Goal: Transaction & Acquisition: Book appointment/travel/reservation

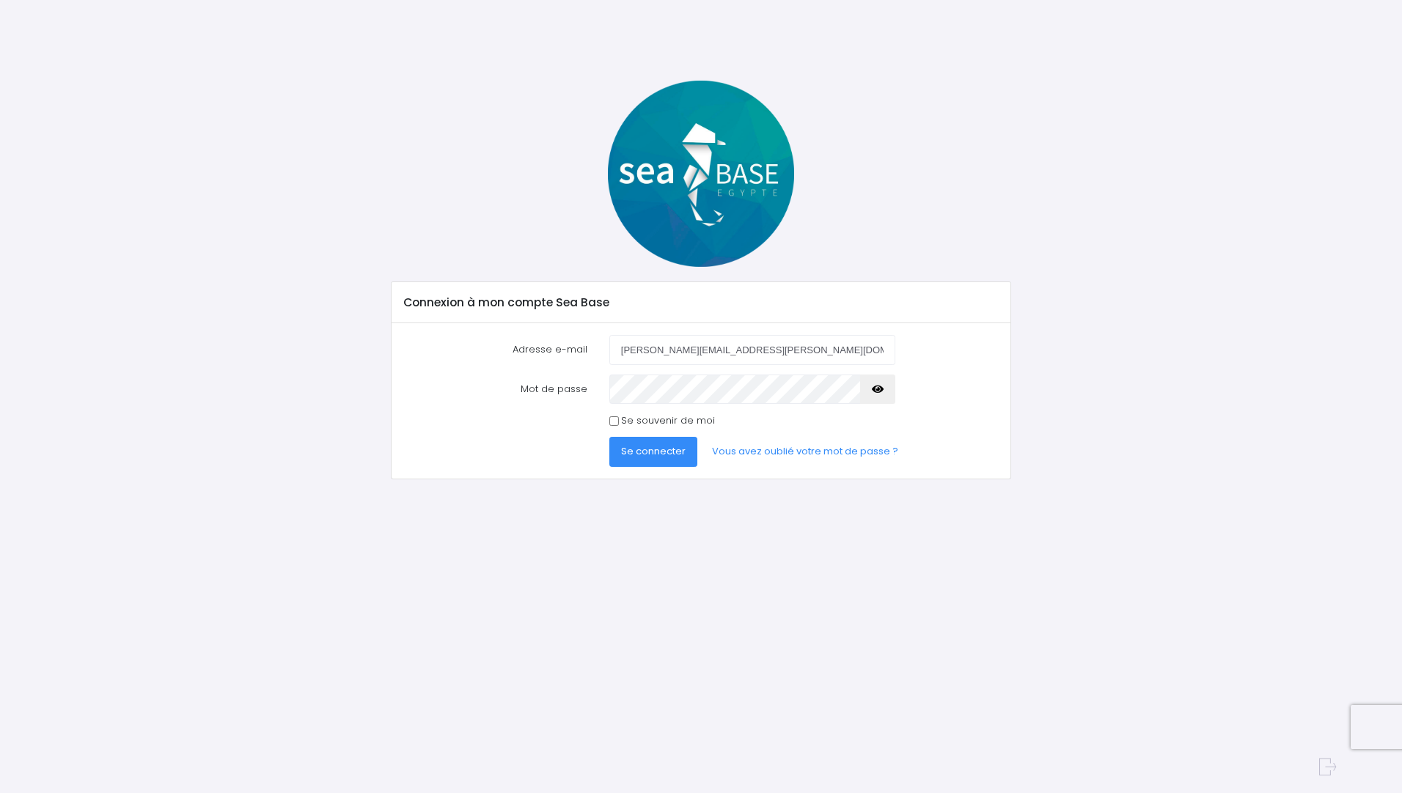
type input "[PERSON_NAME][EMAIL_ADDRESS][PERSON_NAME][DOMAIN_NAME]"
click at [609, 437] on button "Se connecter" at bounding box center [653, 451] width 88 height 29
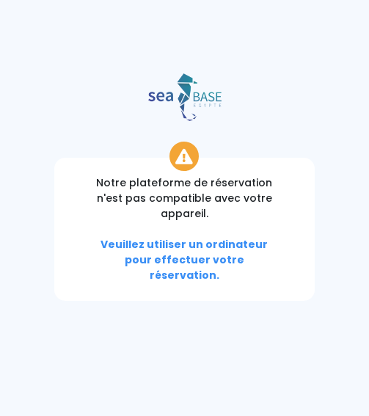
click at [64, 103] on div at bounding box center [184, 97] width 391 height 48
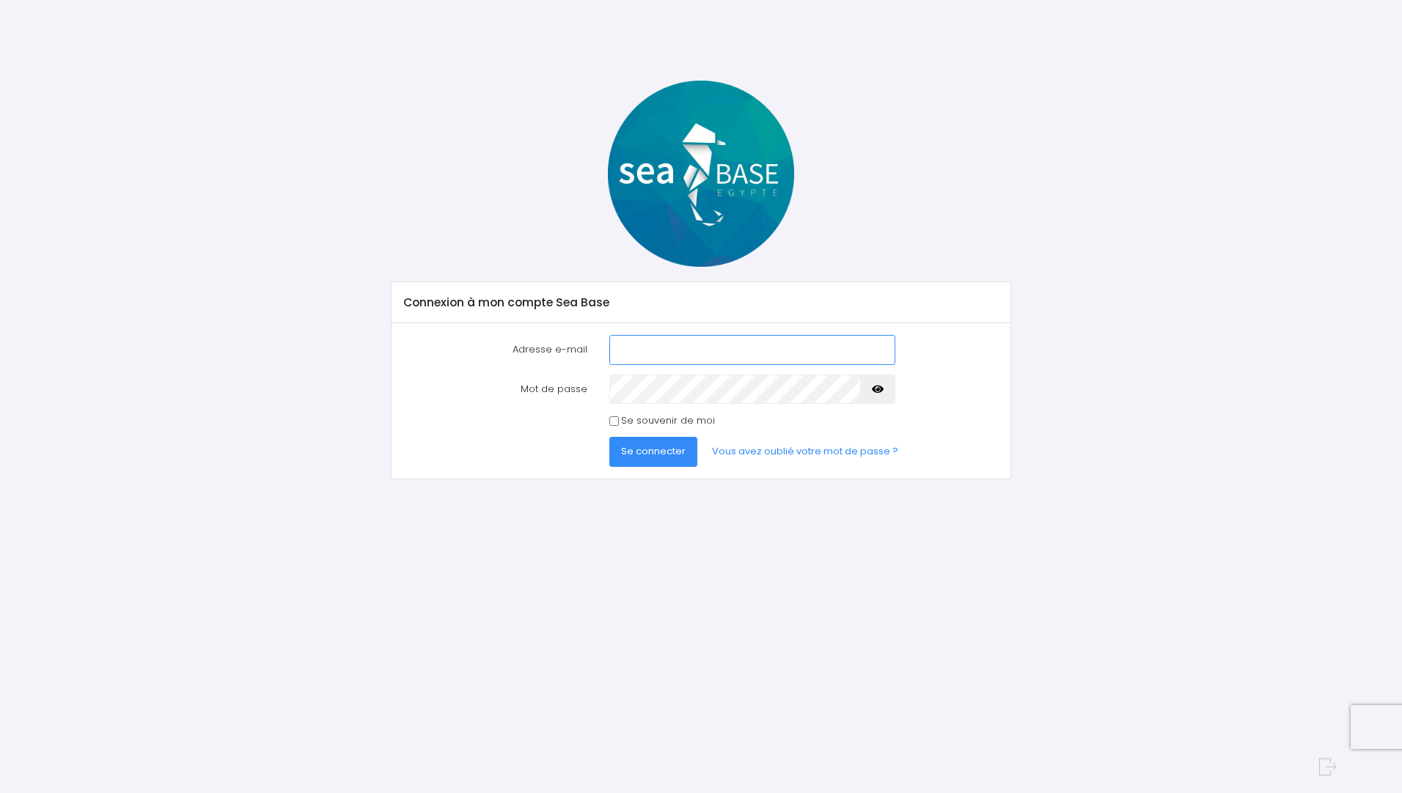
click at [368, 349] on input "Adresse e-mail" at bounding box center [752, 349] width 286 height 29
type input "[PERSON_NAME][EMAIL_ADDRESS][PERSON_NAME][DOMAIN_NAME]"
click at [368, 415] on span "Se connecter" at bounding box center [653, 451] width 65 height 14
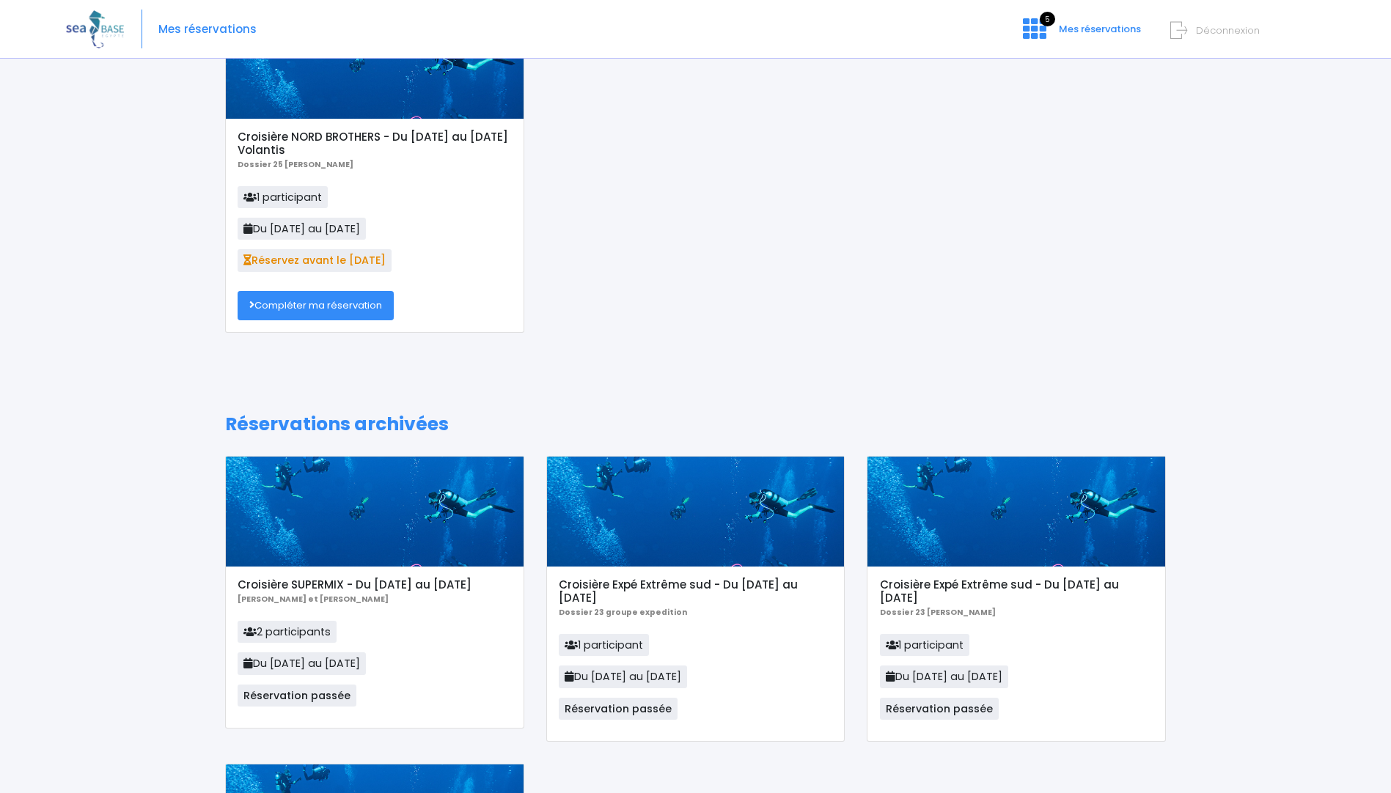
scroll to position [73, 0]
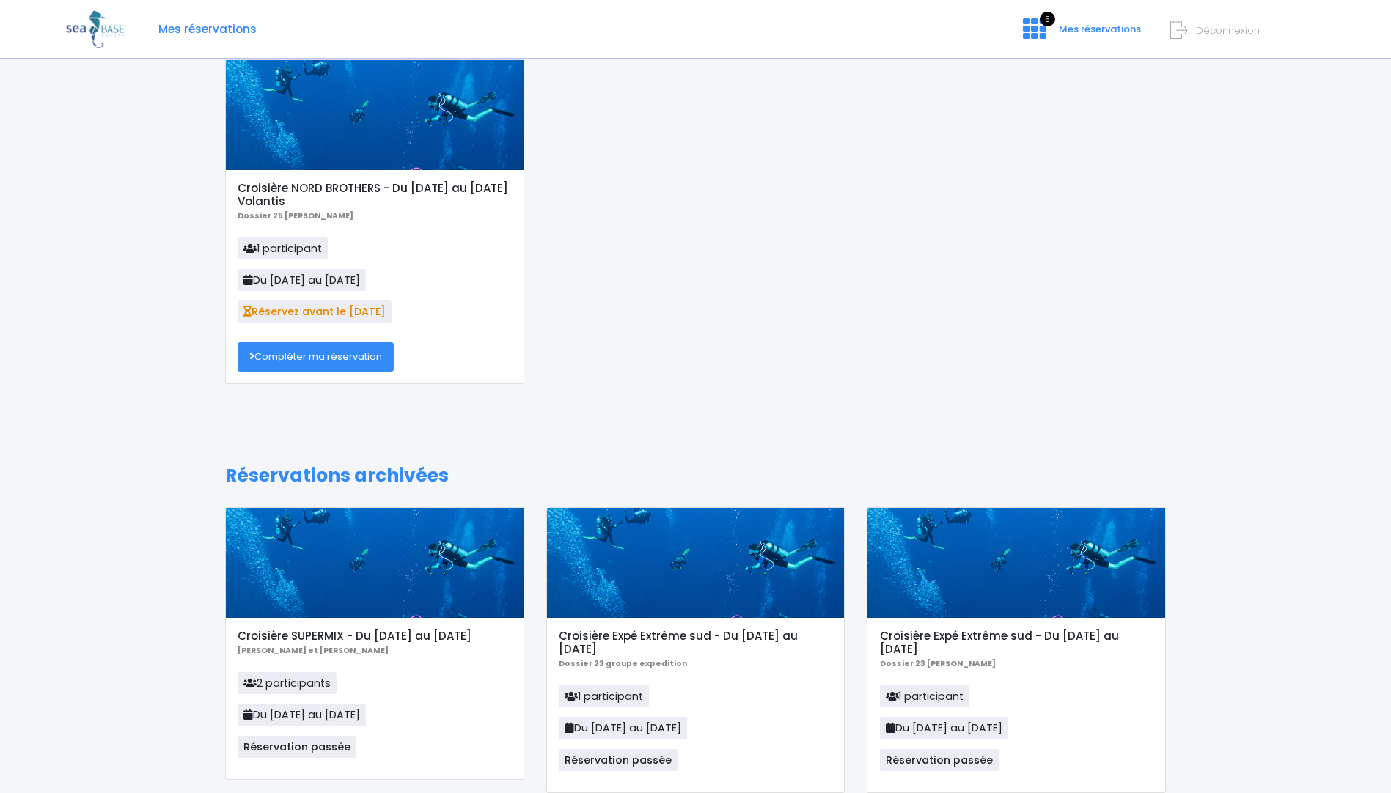
click at [283, 353] on link "Compléter ma réservation" at bounding box center [316, 356] width 156 height 29
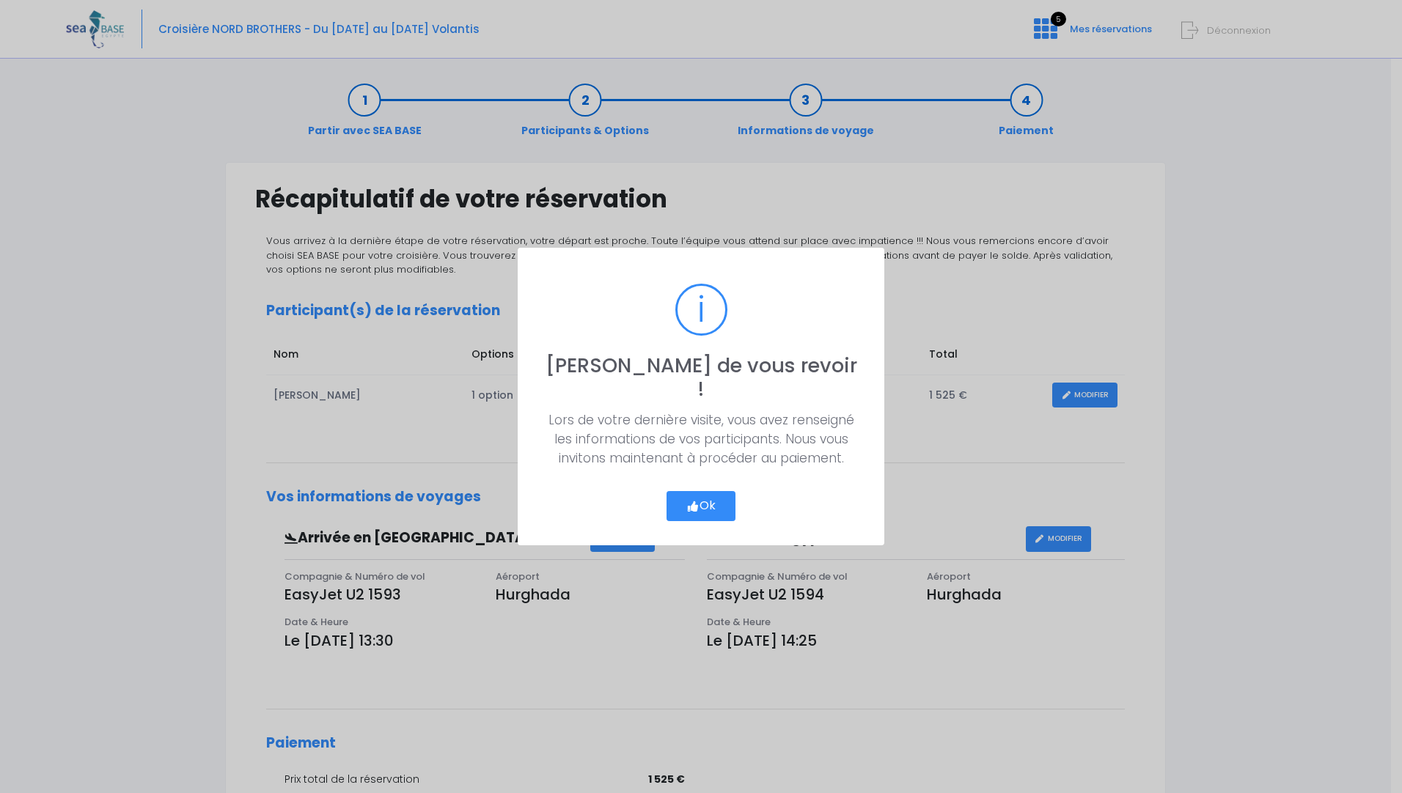
click at [712, 491] on button "Ok" at bounding box center [700, 506] width 69 height 31
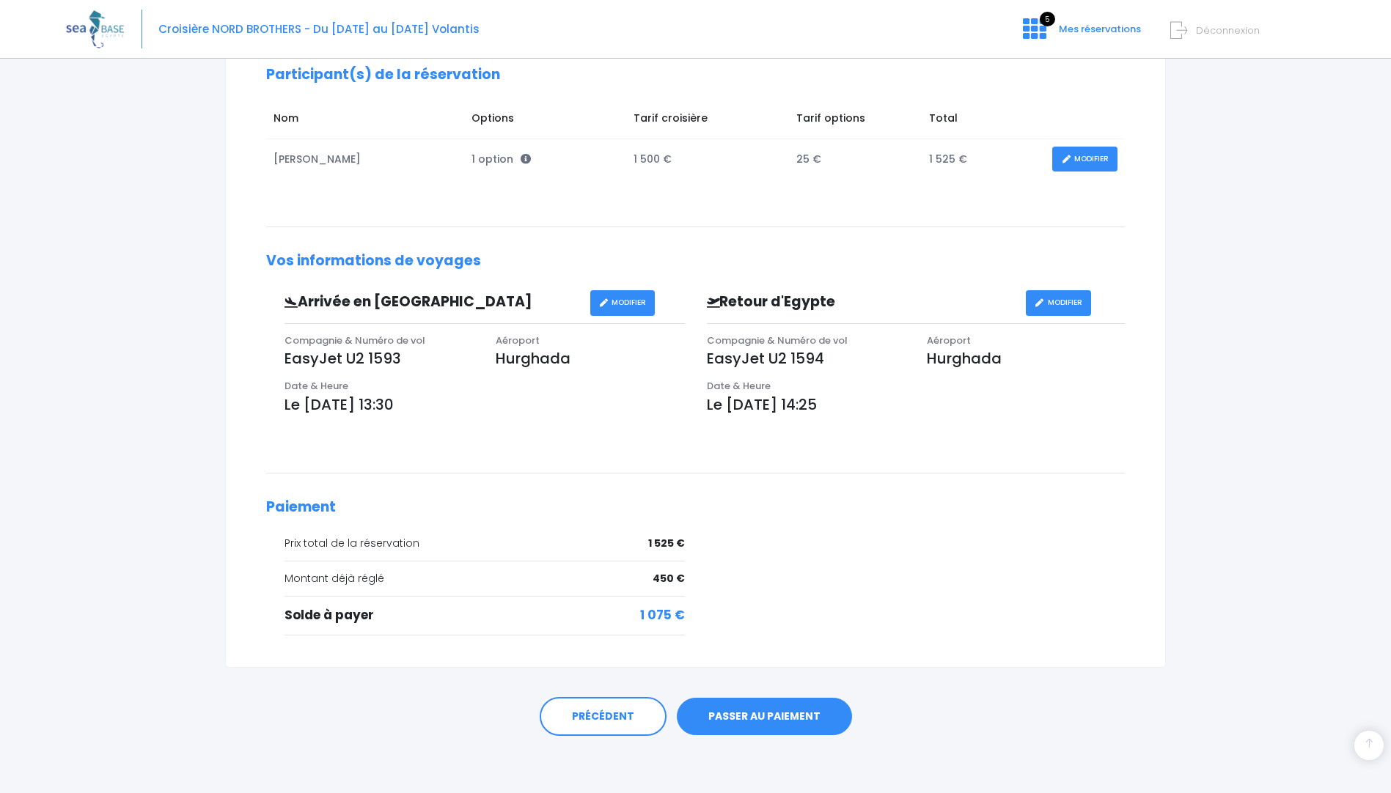
scroll to position [238, 0]
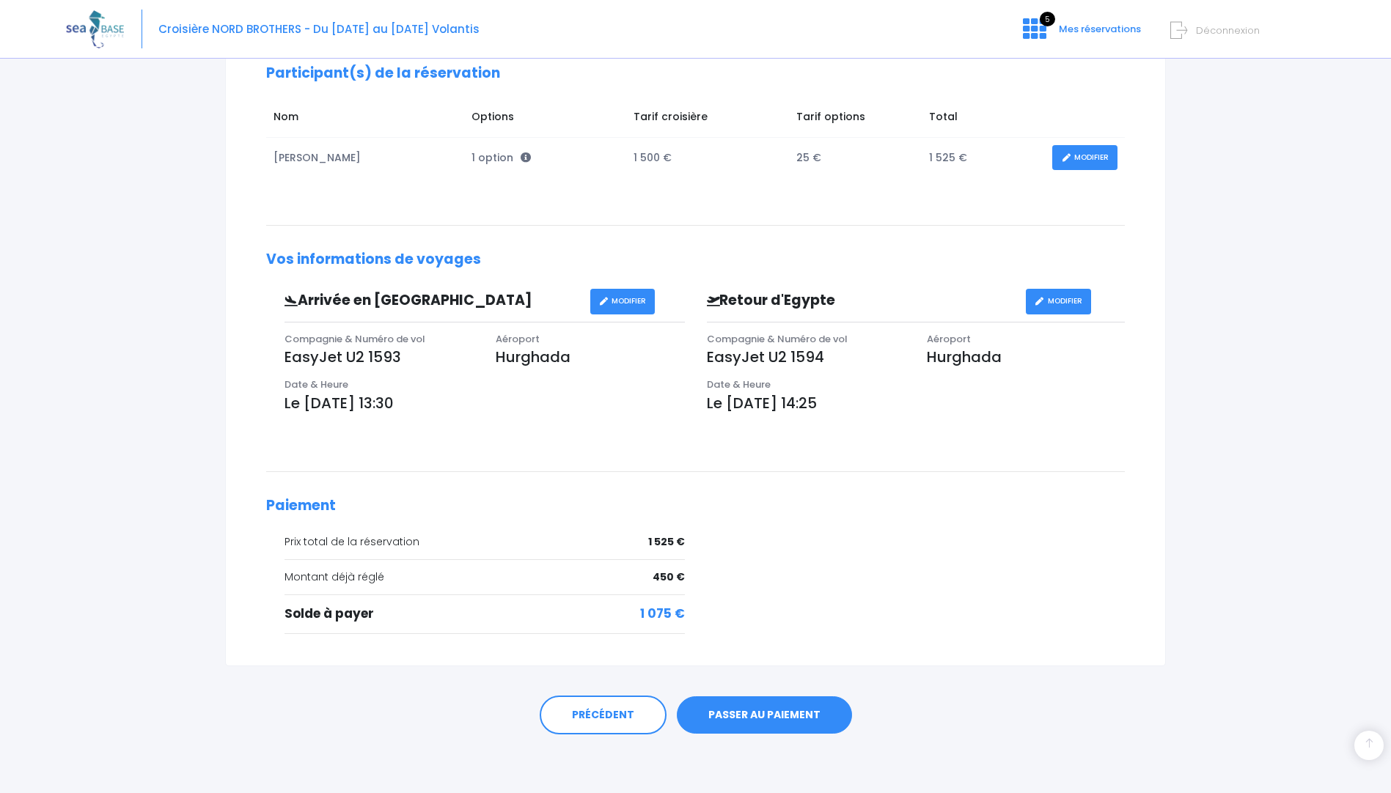
click at [749, 714] on link "PASSER AU PAIEMENT" at bounding box center [764, 715] width 175 height 38
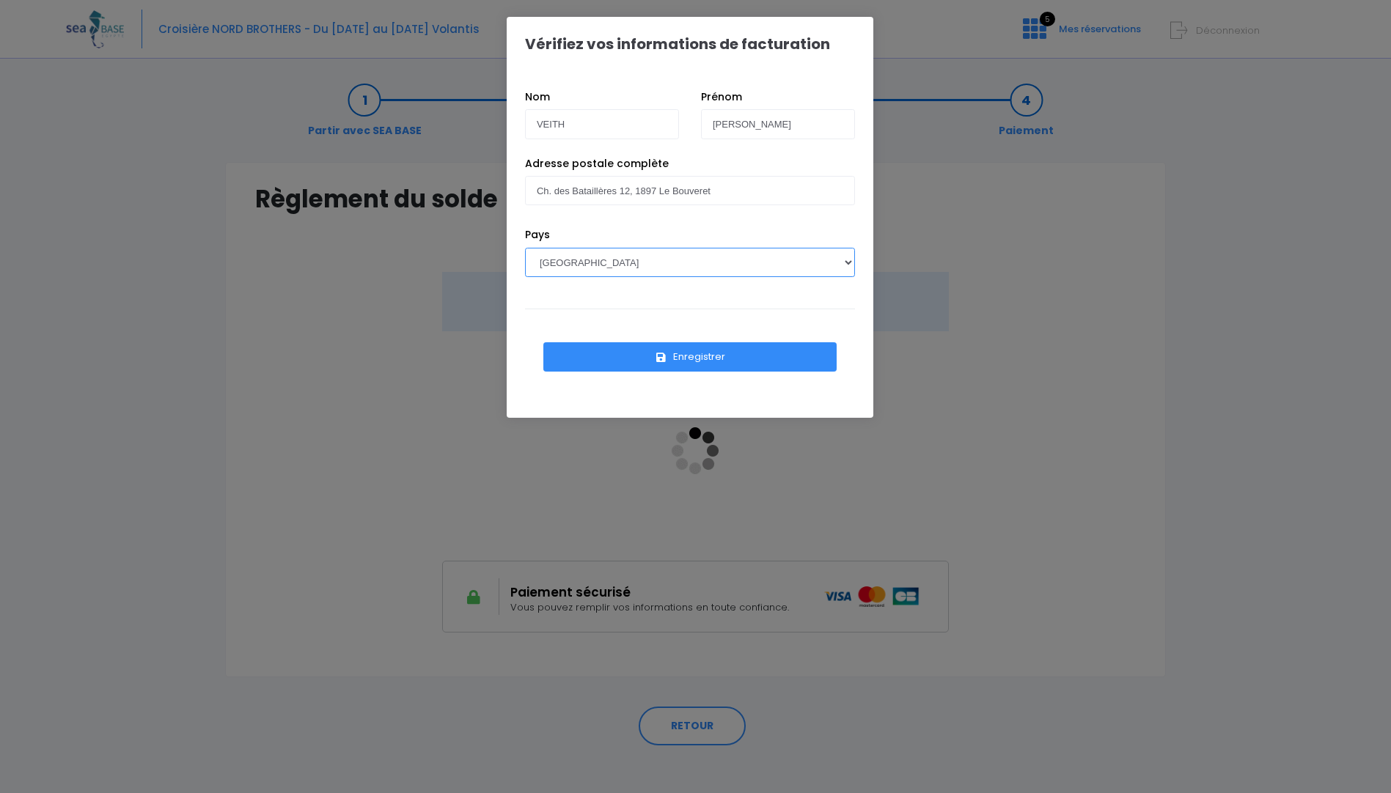
click at [851, 258] on select "AFGHANISTAN AFRIQUE DU SUD ÅLAND, ÎLES ALBANIE ALGÉRIE ALLEMAGNE ANDORRE ANGOLA…" at bounding box center [690, 262] width 330 height 29
select select "CH"
click at [525, 248] on select "AFGHANISTAN AFRIQUE DU SUD ÅLAND, ÎLES ALBANIE ALGÉRIE ALLEMAGNE ANDORRE ANGOLA…" at bounding box center [690, 262] width 330 height 29
click at [686, 359] on button "Enregistrer" at bounding box center [689, 356] width 293 height 29
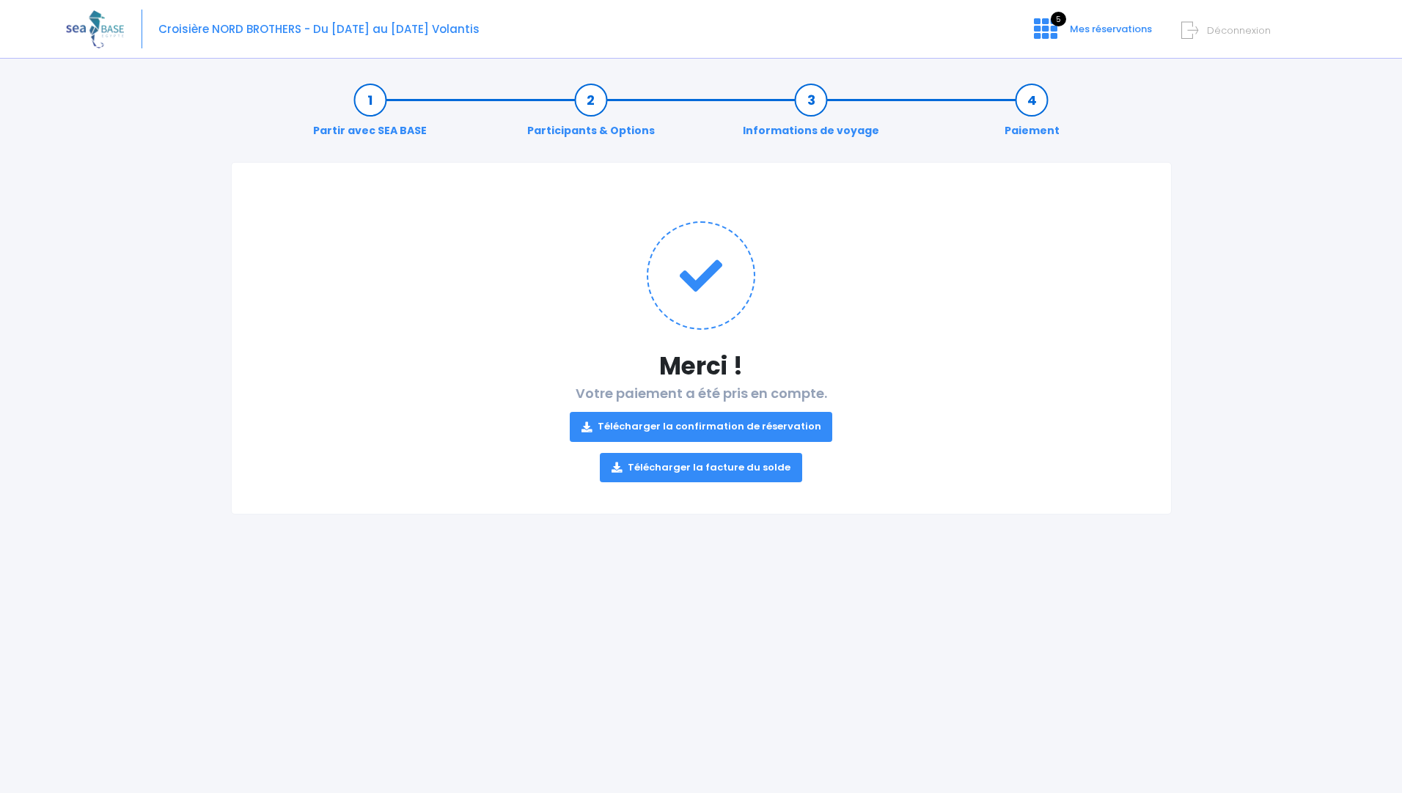
click at [688, 469] on link "Télécharger la facture du solde" at bounding box center [701, 467] width 202 height 29
click at [670, 467] on link "Télécharger la facture du solde" at bounding box center [701, 467] width 202 height 29
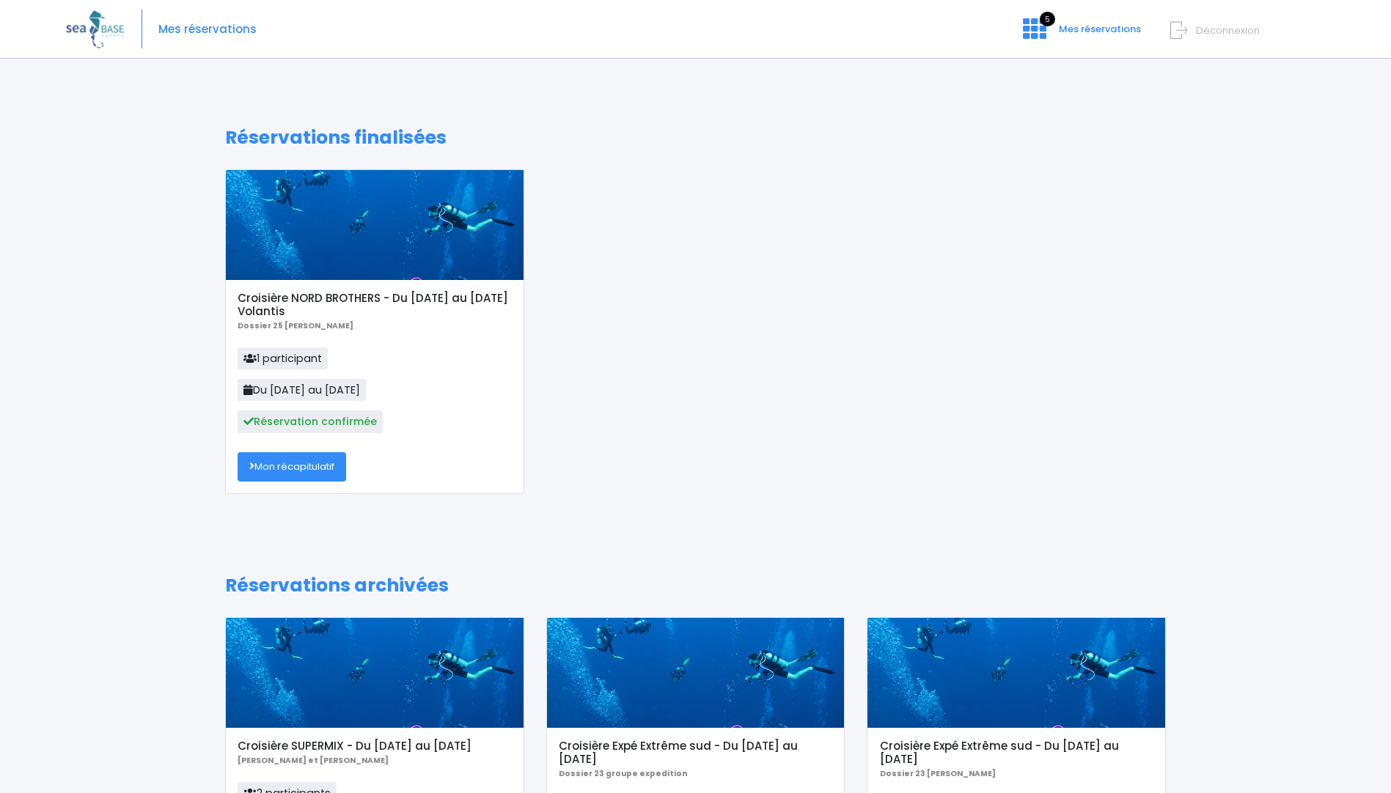
click at [293, 470] on link "Mon récapitulatif" at bounding box center [292, 466] width 109 height 29
click at [1043, 26] on icon at bounding box center [1034, 28] width 23 height 23
click at [1033, 32] on icon at bounding box center [1034, 28] width 23 height 23
click at [1042, 29] on icon at bounding box center [1034, 28] width 23 height 23
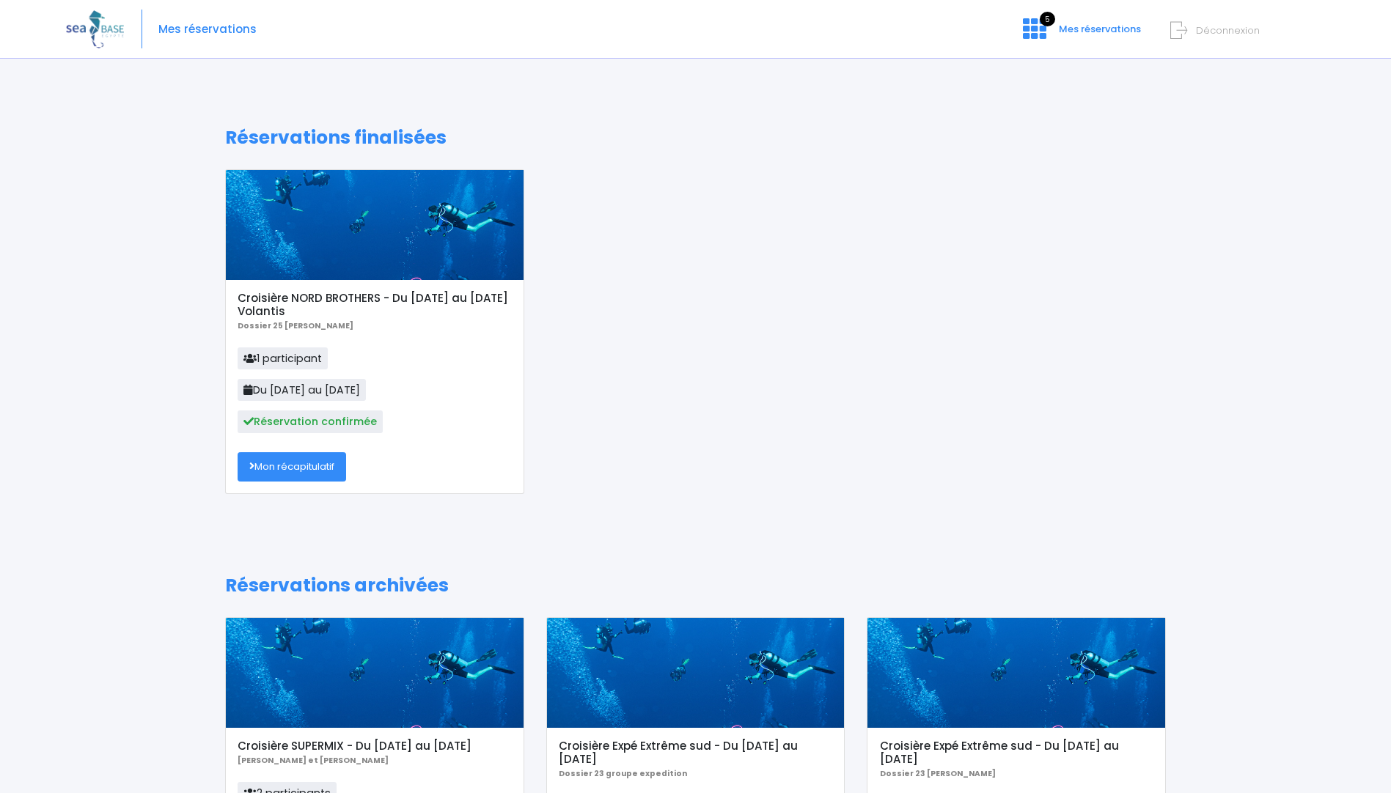
click at [1194, 33] on form "Déconnexion" at bounding box center [1245, 27] width 139 height 17
click at [1175, 29] on icon at bounding box center [1178, 30] width 17 height 24
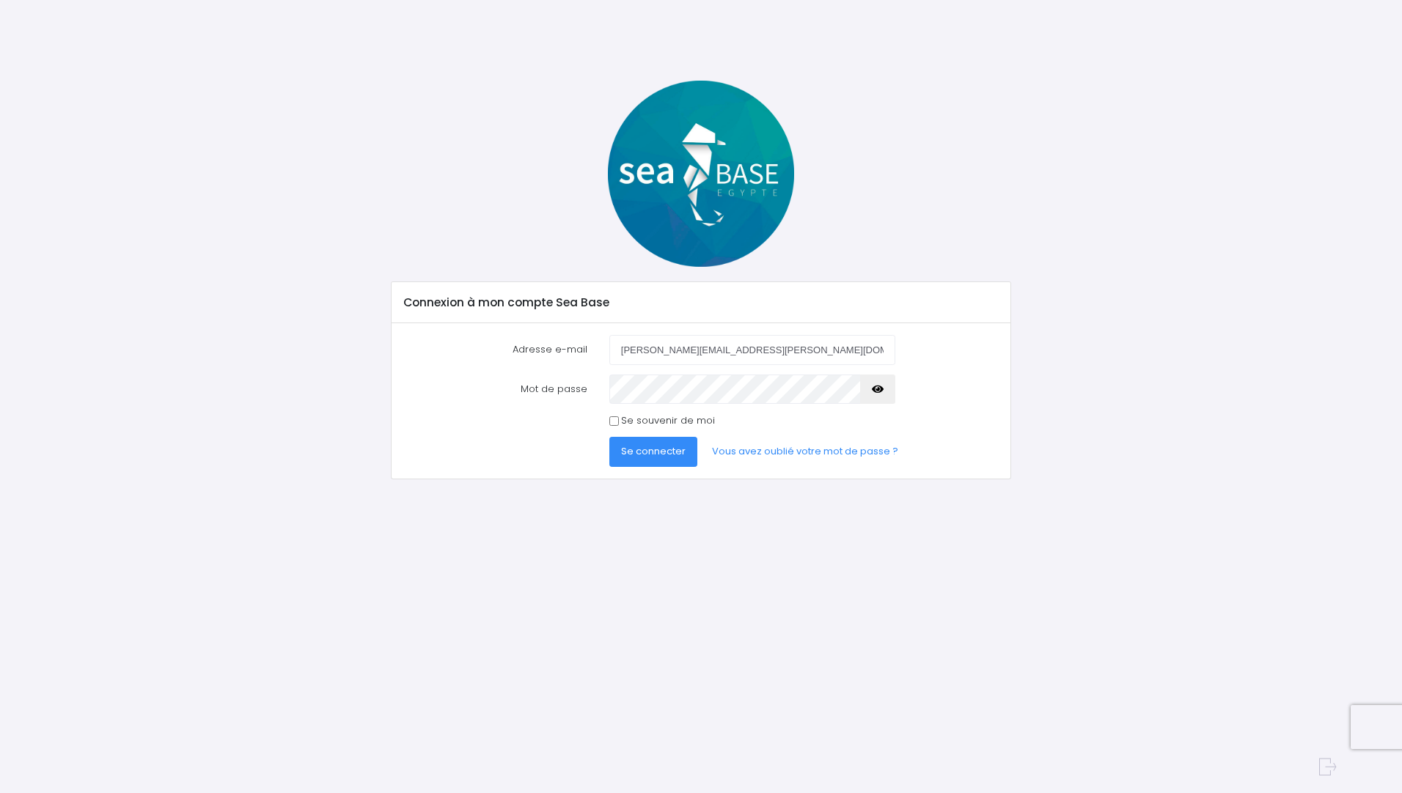
type input "[PERSON_NAME][EMAIL_ADDRESS][PERSON_NAME][DOMAIN_NAME]"
click at [675, 448] on span "Se connecter" at bounding box center [653, 451] width 65 height 14
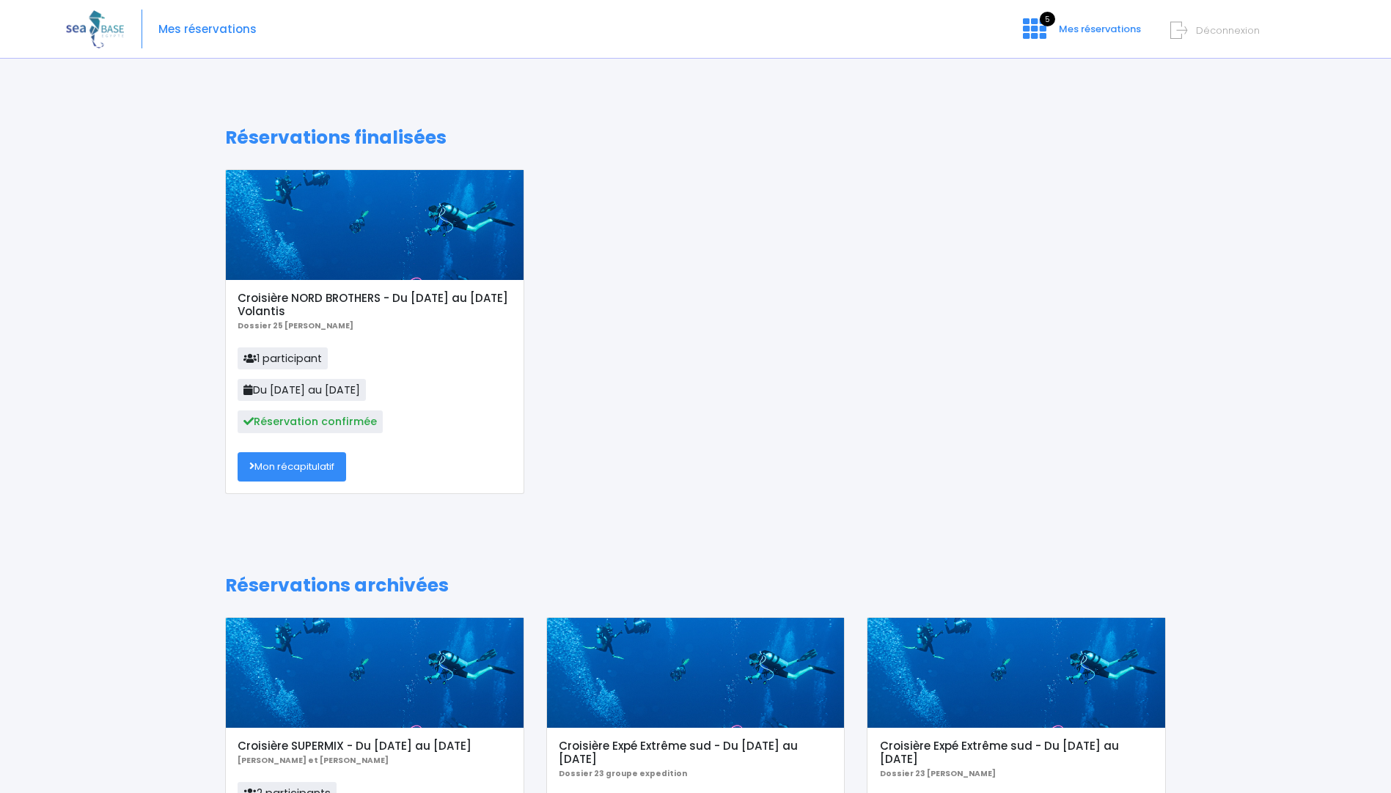
click at [1176, 36] on icon at bounding box center [1178, 30] width 17 height 24
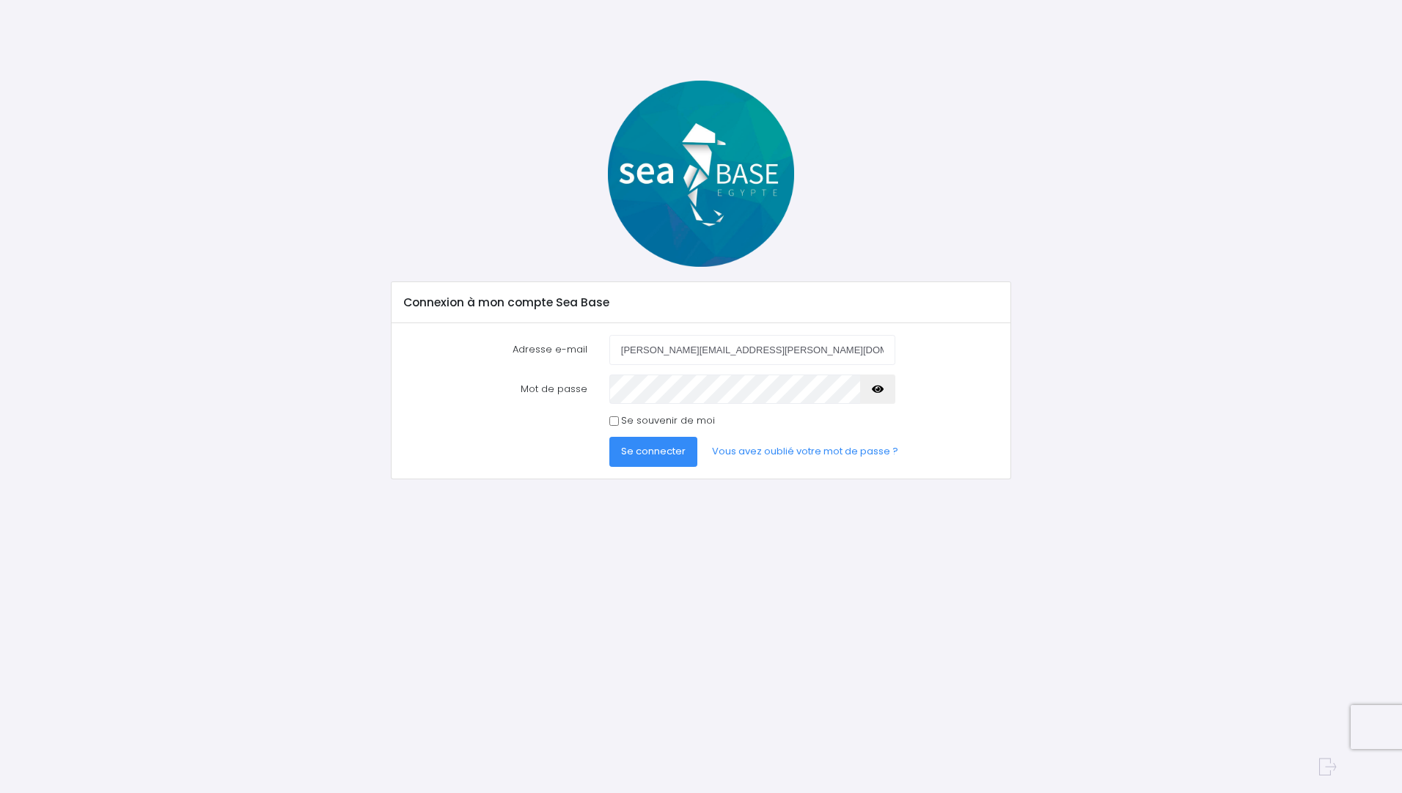
type input "[PERSON_NAME][EMAIL_ADDRESS][PERSON_NAME][DOMAIN_NAME]"
click at [645, 444] on span "Se connecter" at bounding box center [653, 451] width 65 height 14
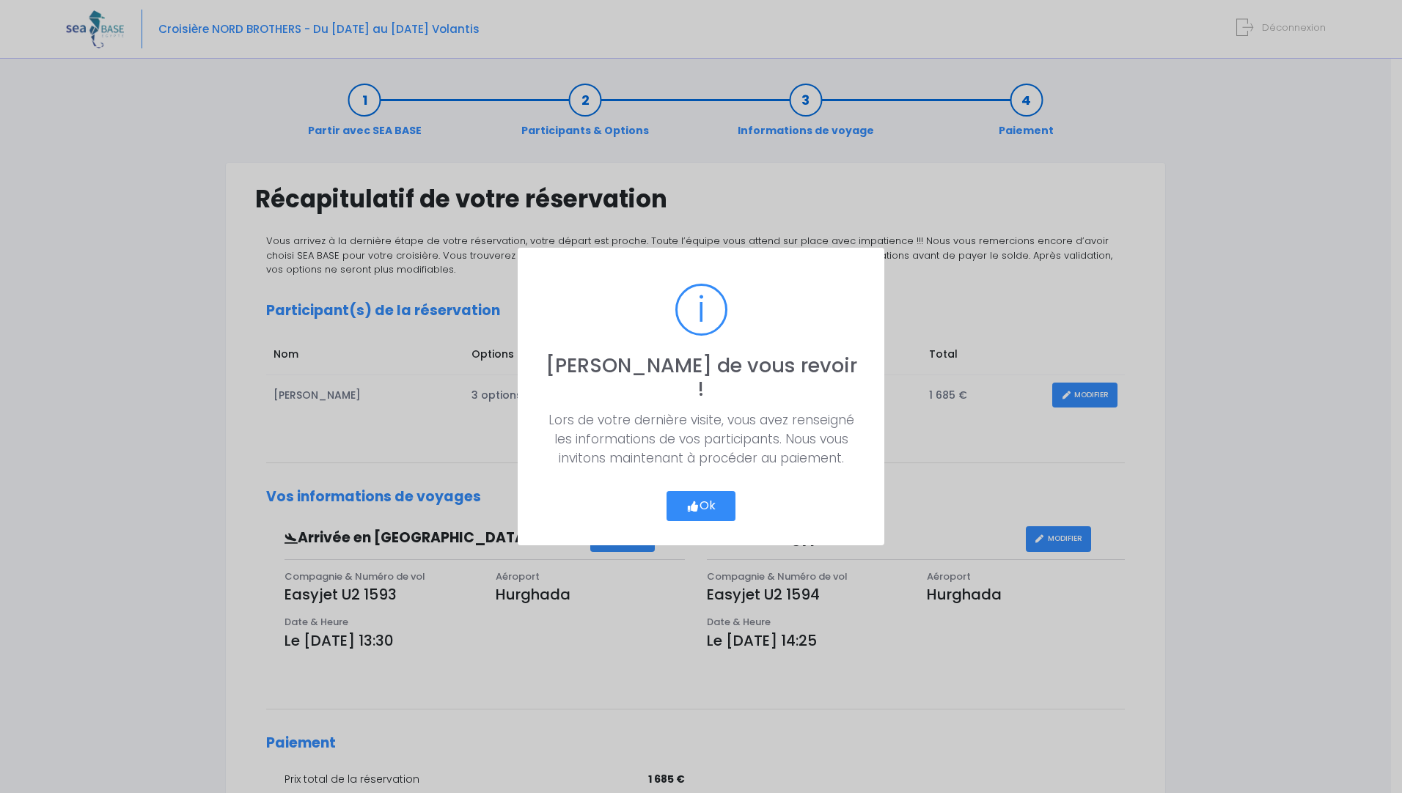
click at [697, 491] on button "Ok" at bounding box center [700, 506] width 69 height 31
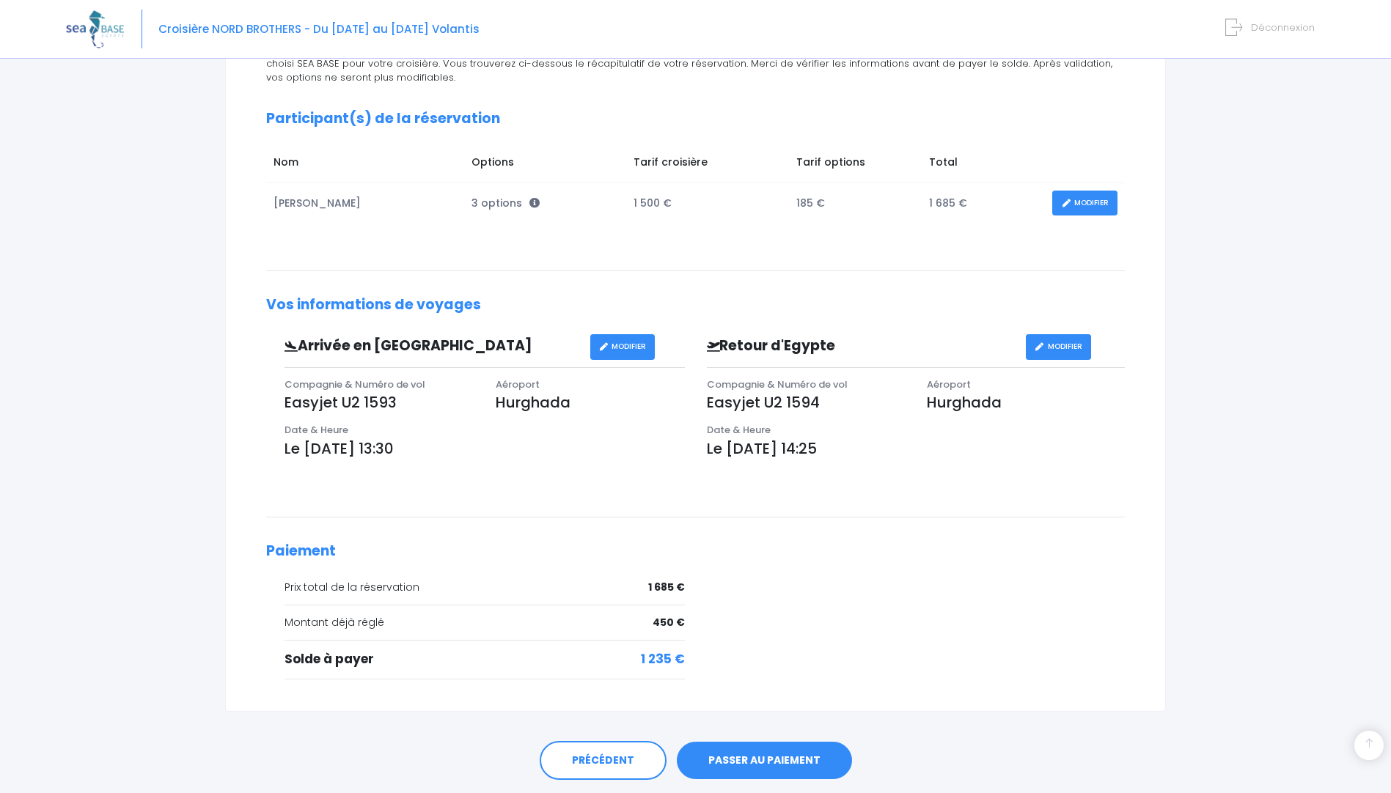
scroll to position [238, 0]
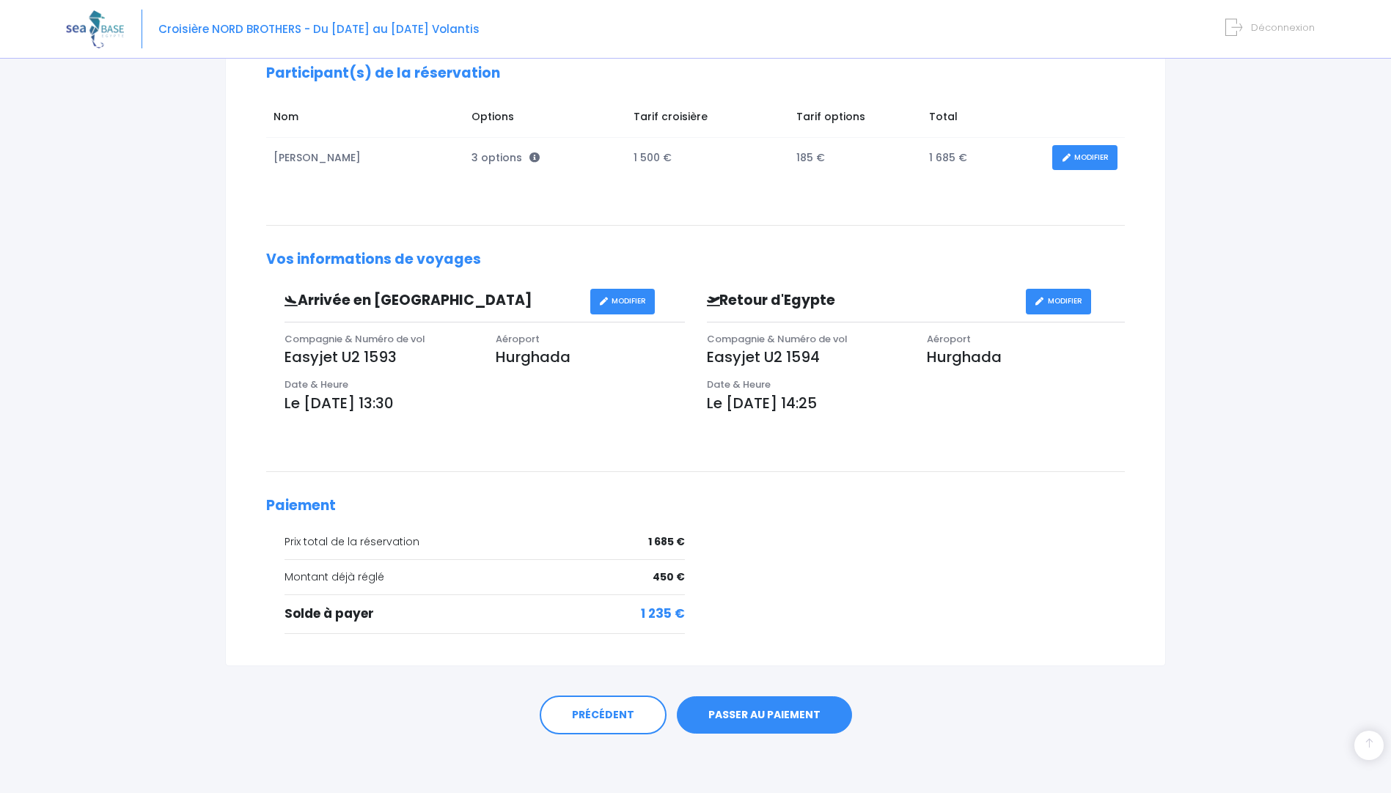
click at [755, 710] on link "PASSER AU PAIEMENT" at bounding box center [764, 715] width 175 height 38
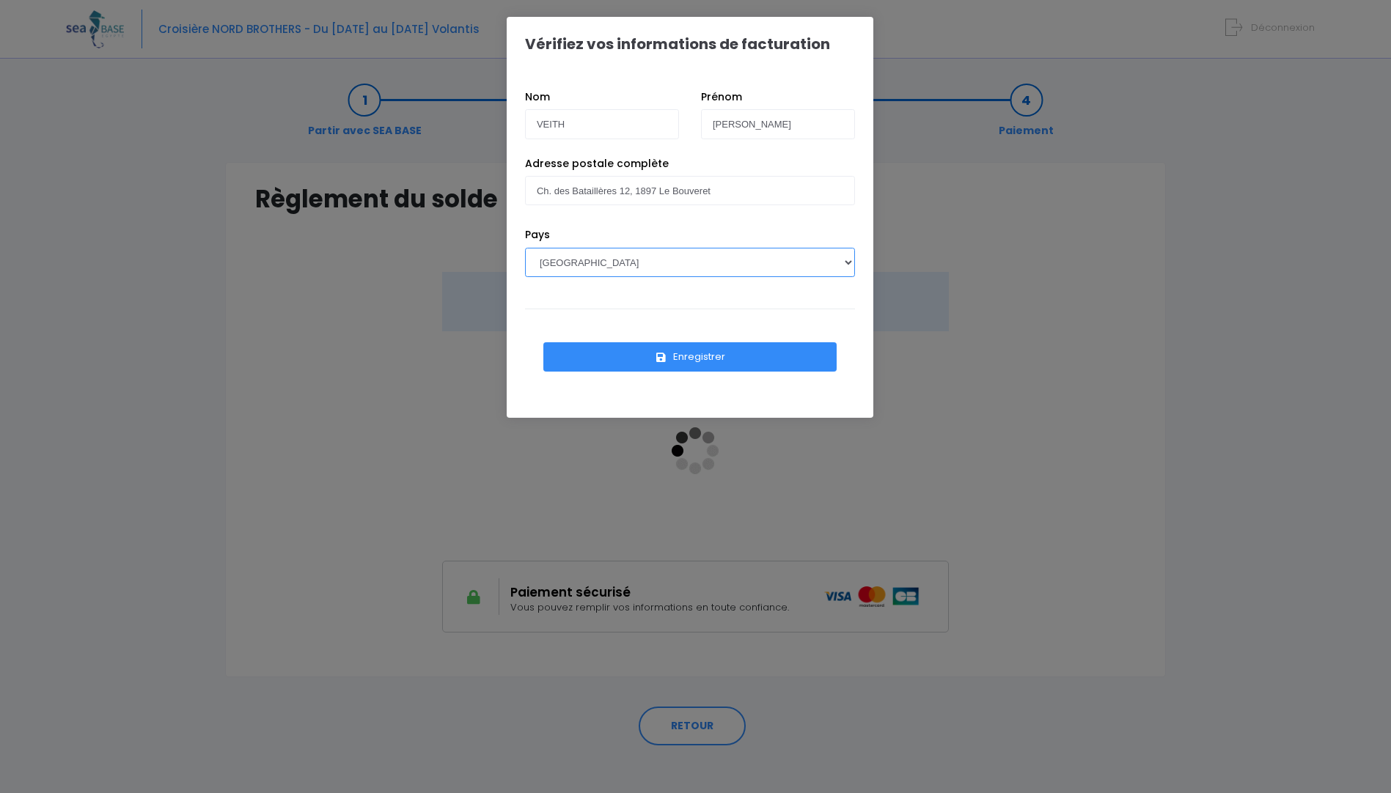
click at [665, 258] on select "AFGHANISTAN AFRIQUE DU SUD ÅLAND, ÎLES ALBANIE ALGÉRIE ALLEMAGNE ANDORRE ANGOLA…" at bounding box center [690, 262] width 330 height 29
select select "CH"
click at [525, 248] on select "AFGHANISTAN AFRIQUE DU SUD ÅLAND, ÎLES ALBANIE ALGÉRIE ALLEMAGNE ANDORRE ANGOLA…" at bounding box center [690, 262] width 330 height 29
click at [647, 361] on button "Enregistrer" at bounding box center [689, 356] width 293 height 29
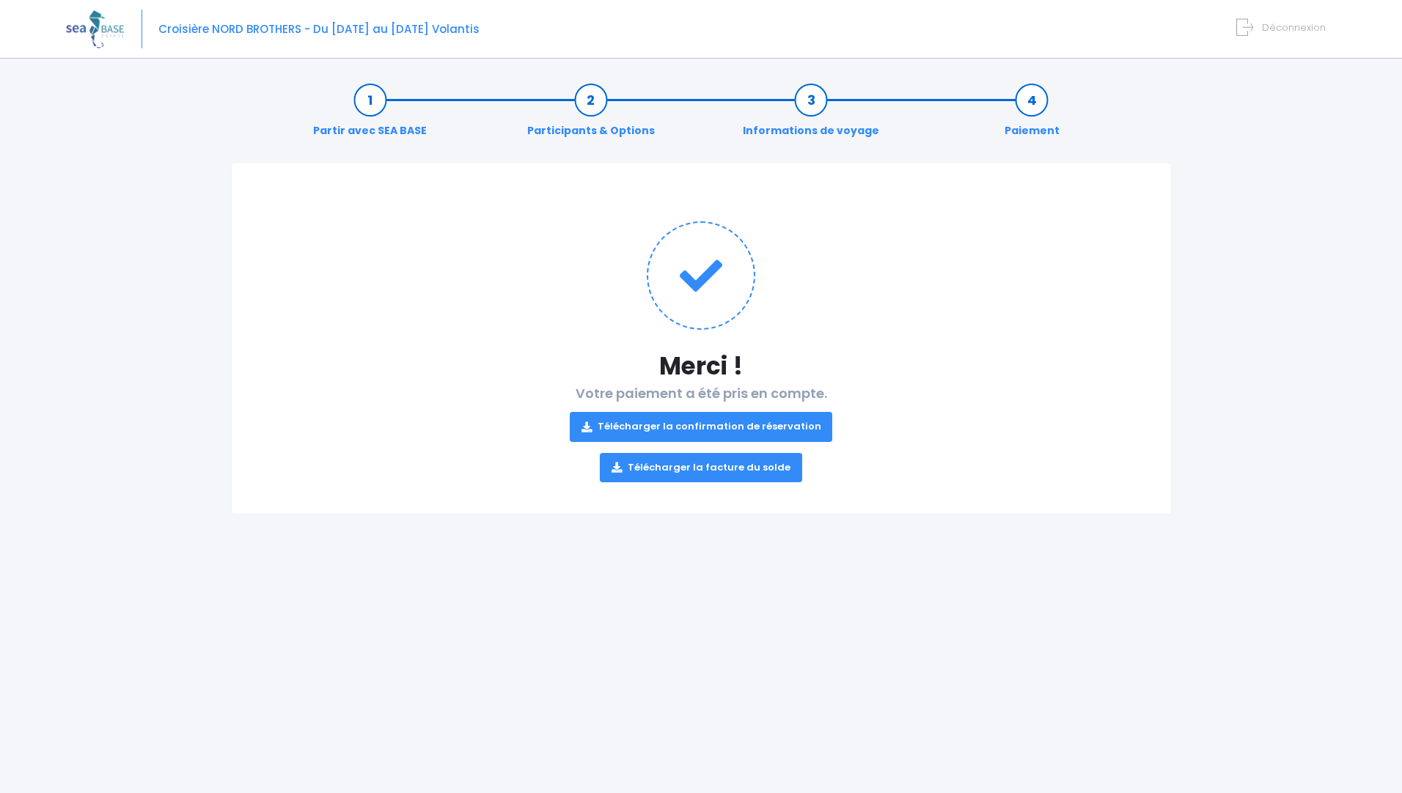
click at [647, 431] on link "Télécharger la confirmation de réservation" at bounding box center [701, 426] width 263 height 29
click at [679, 465] on link "Télécharger la facture du solde" at bounding box center [701, 467] width 202 height 29
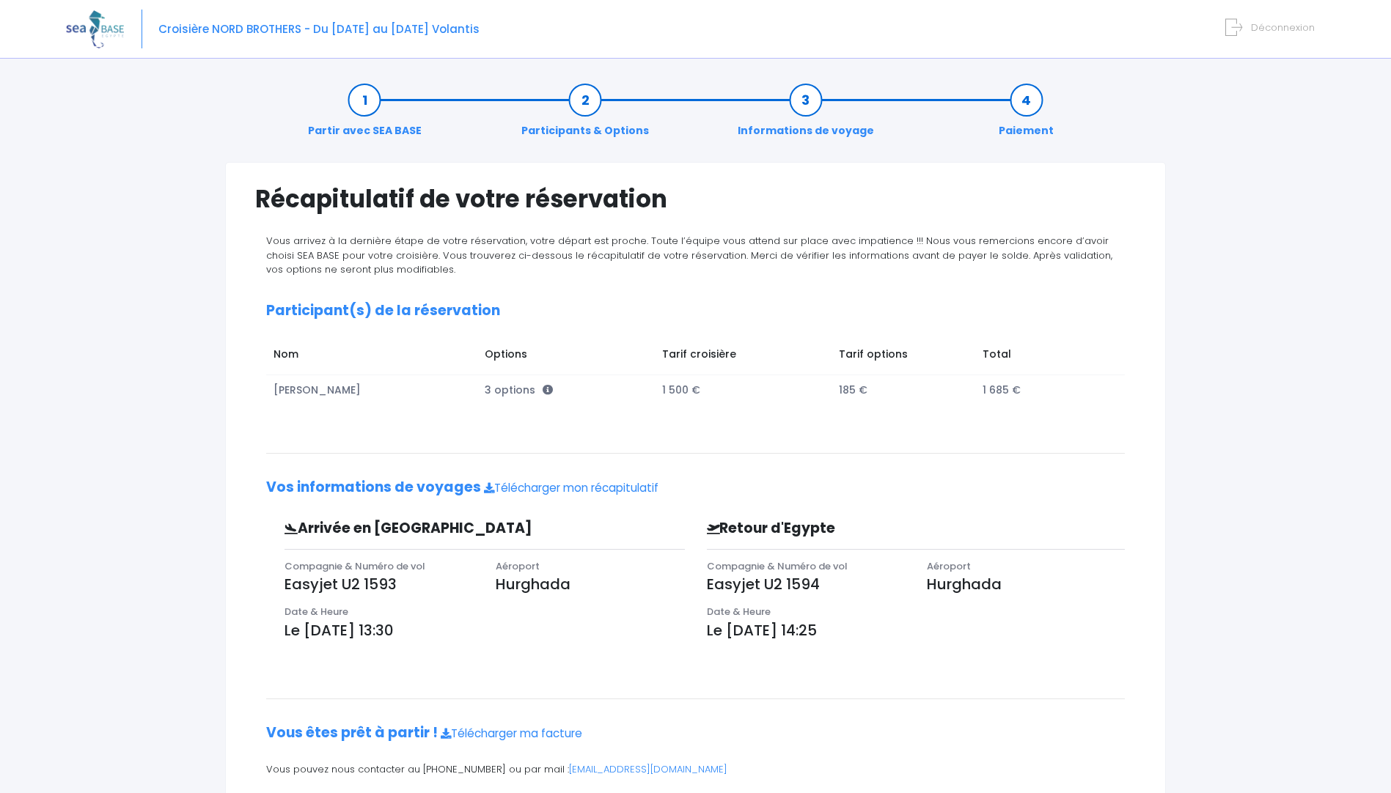
click at [578, 99] on link "Participants & Options" at bounding box center [585, 115] width 142 height 46
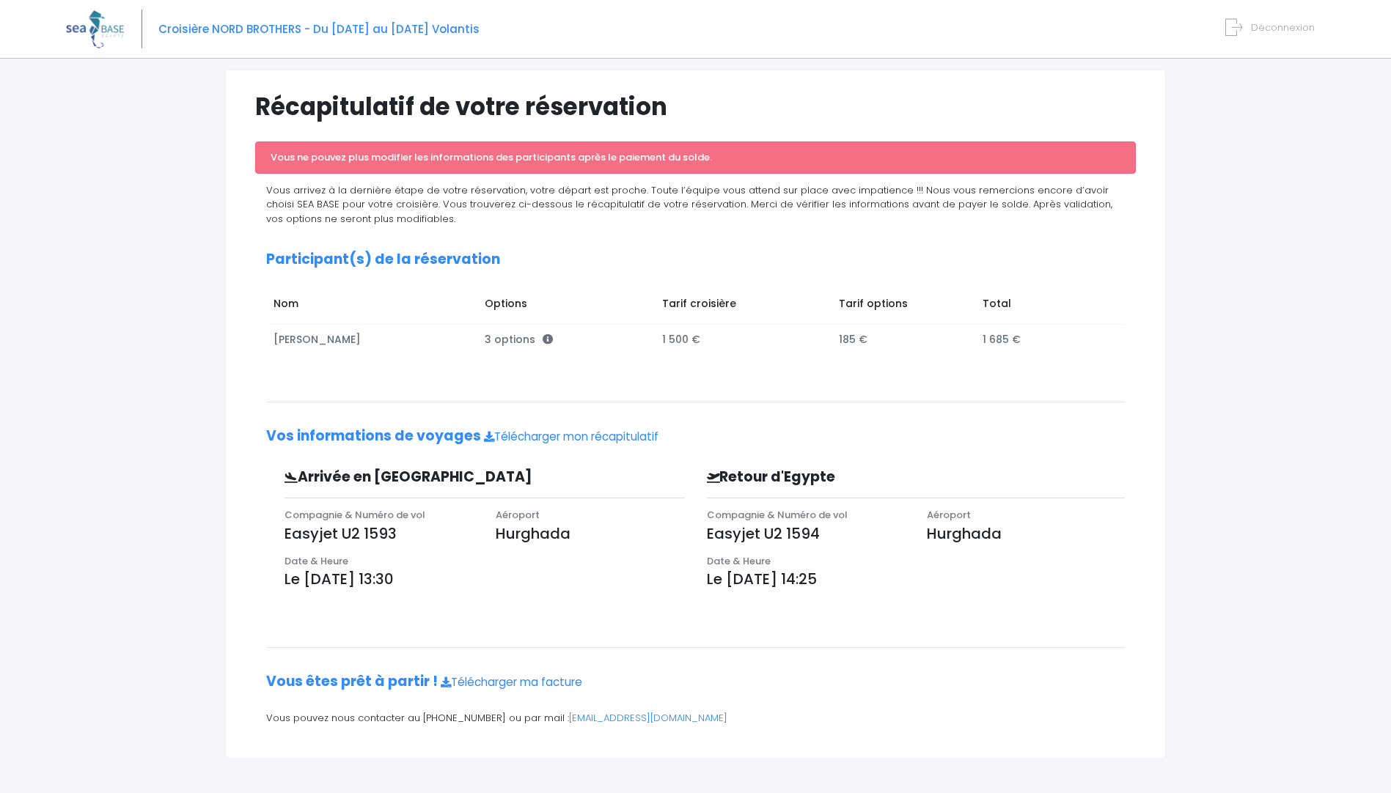
scroll to position [95, 0]
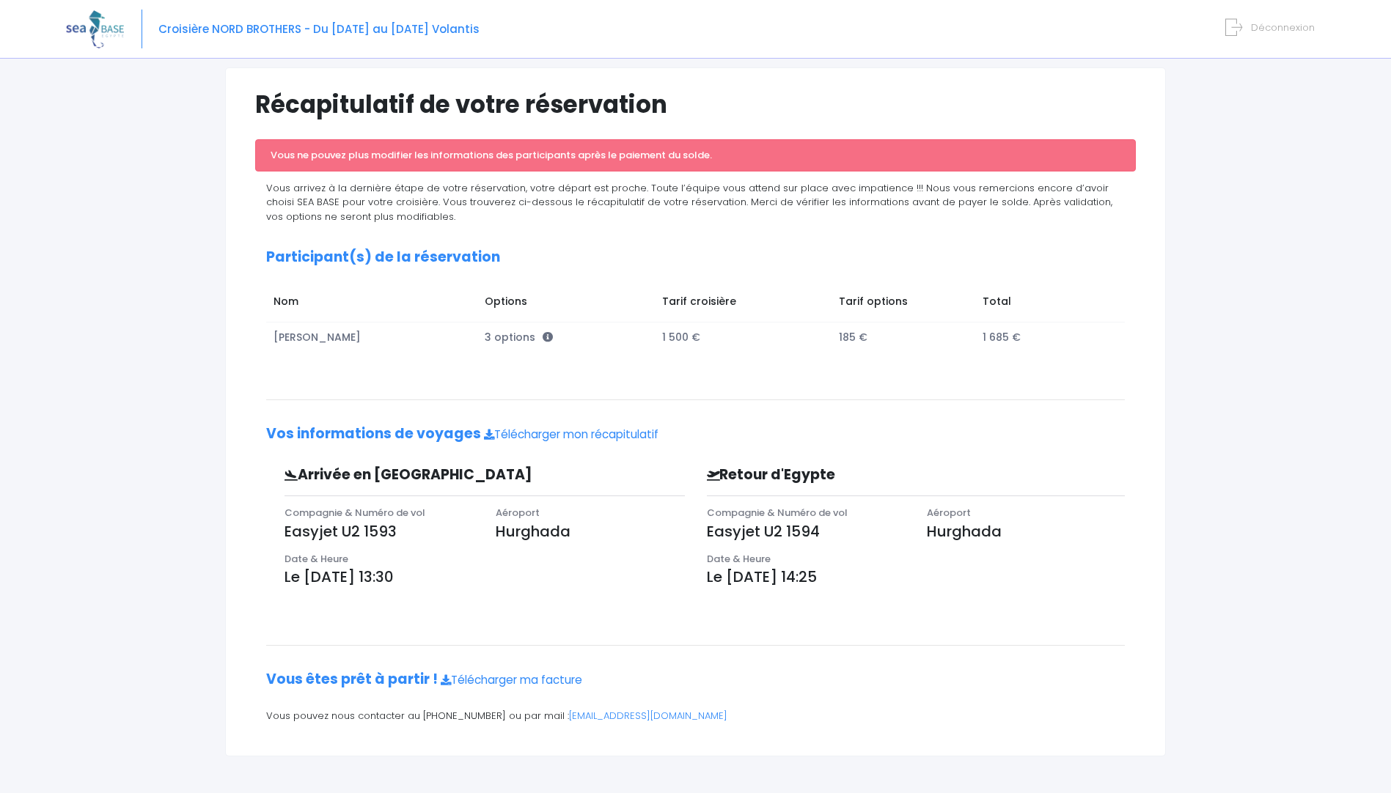
click at [870, 334] on td "185 €" at bounding box center [904, 337] width 144 height 30
click at [859, 336] on td "185 €" at bounding box center [904, 337] width 144 height 30
click at [850, 301] on td "Tarif options" at bounding box center [904, 304] width 144 height 35
click at [870, 301] on td "Tarif options" at bounding box center [904, 304] width 144 height 35
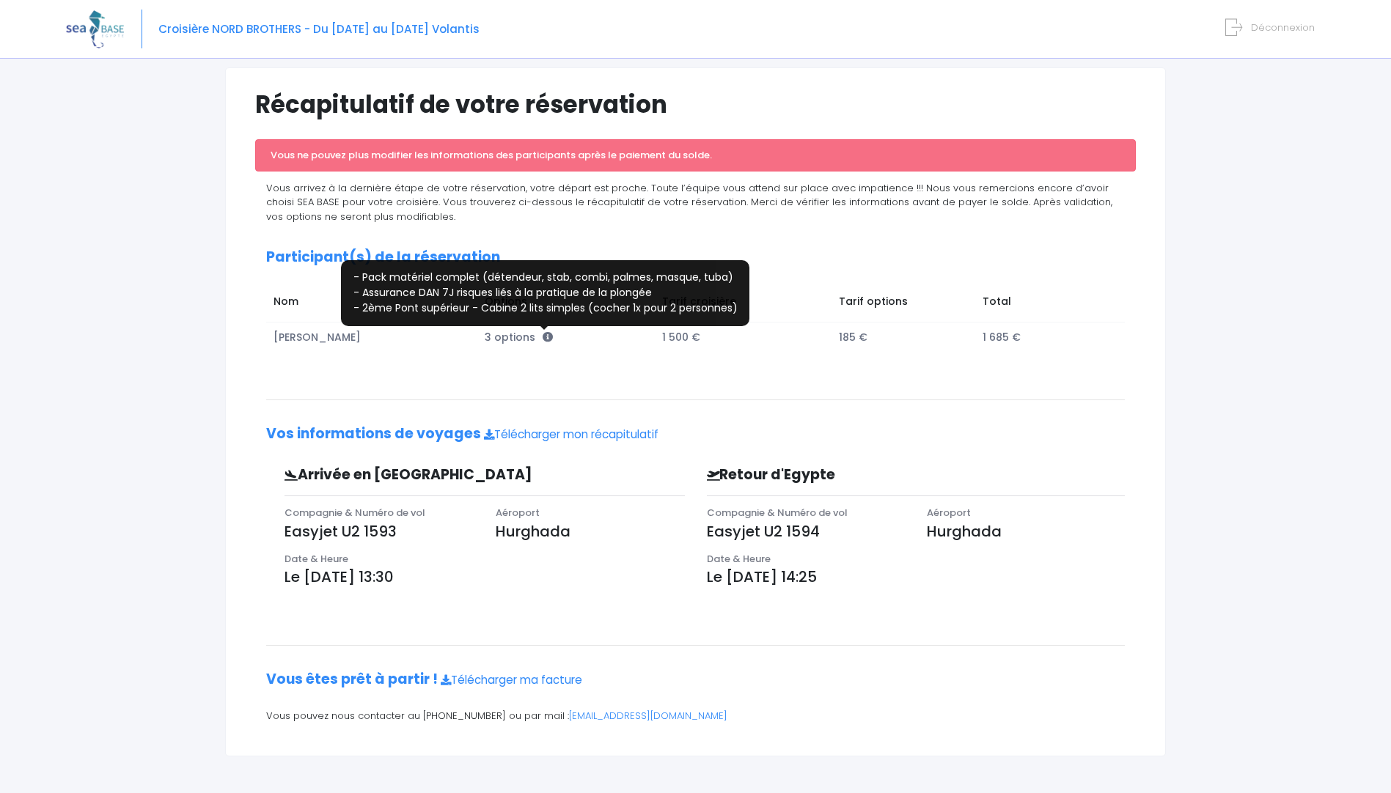
click at [543, 337] on icon at bounding box center [548, 337] width 10 height 10
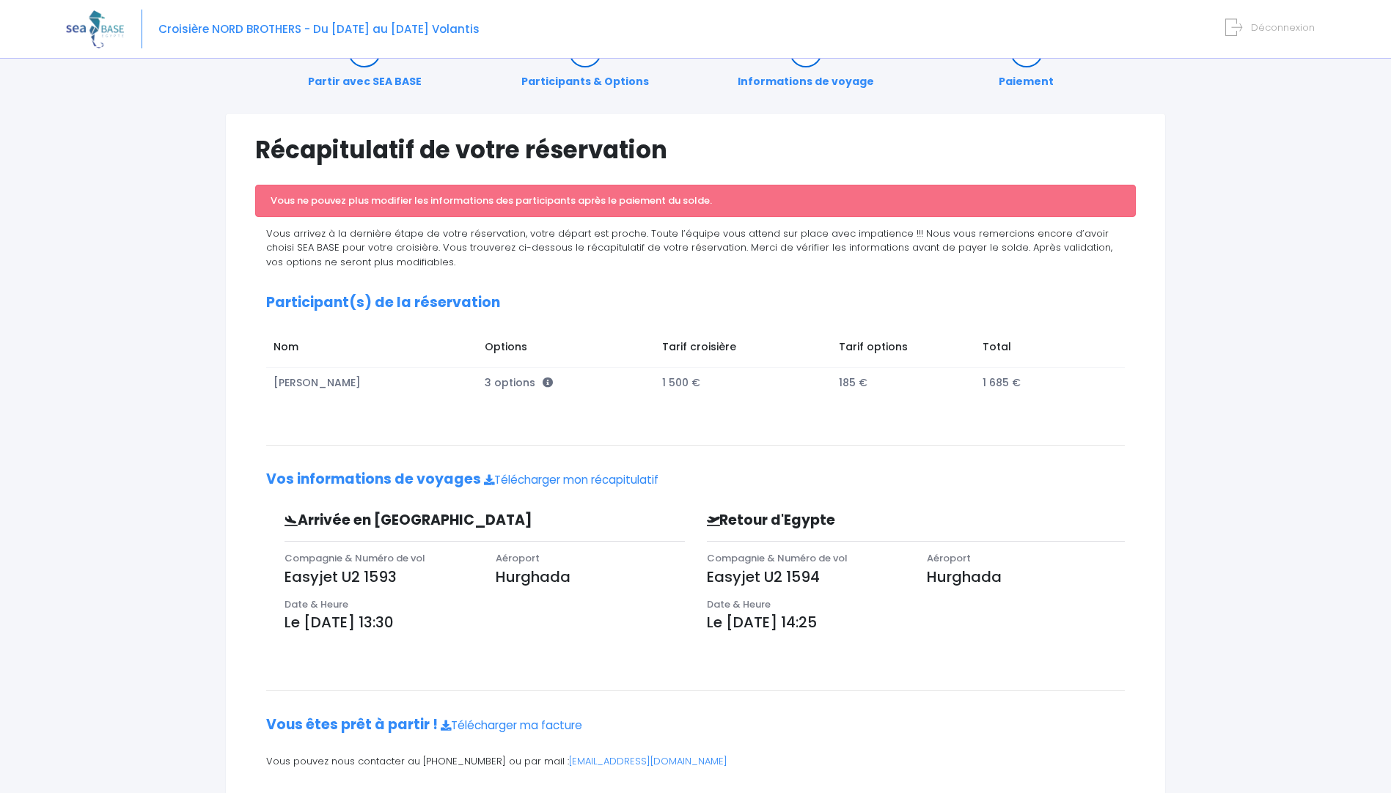
scroll to position [0, 0]
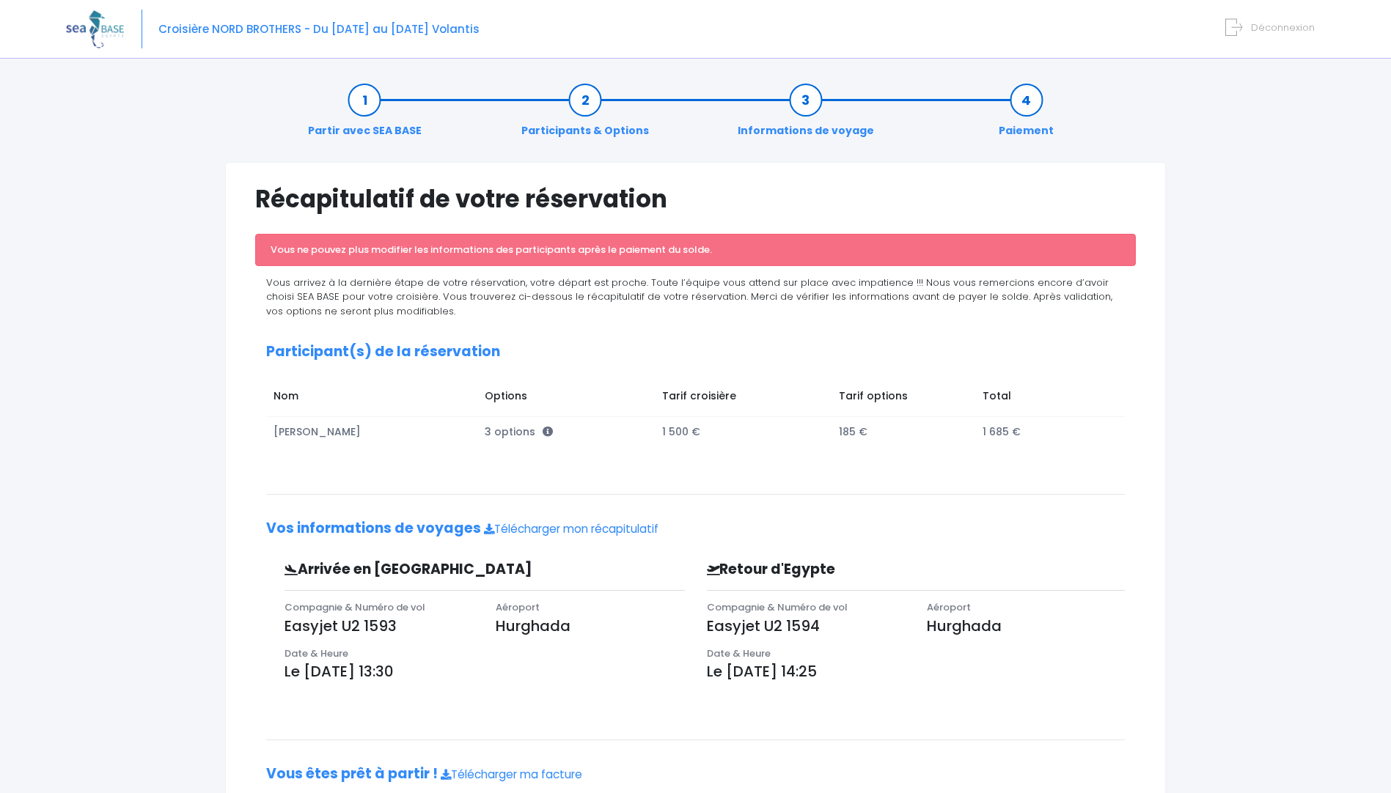
click at [361, 104] on link "Partir avec SEA BASE" at bounding box center [365, 115] width 128 height 46
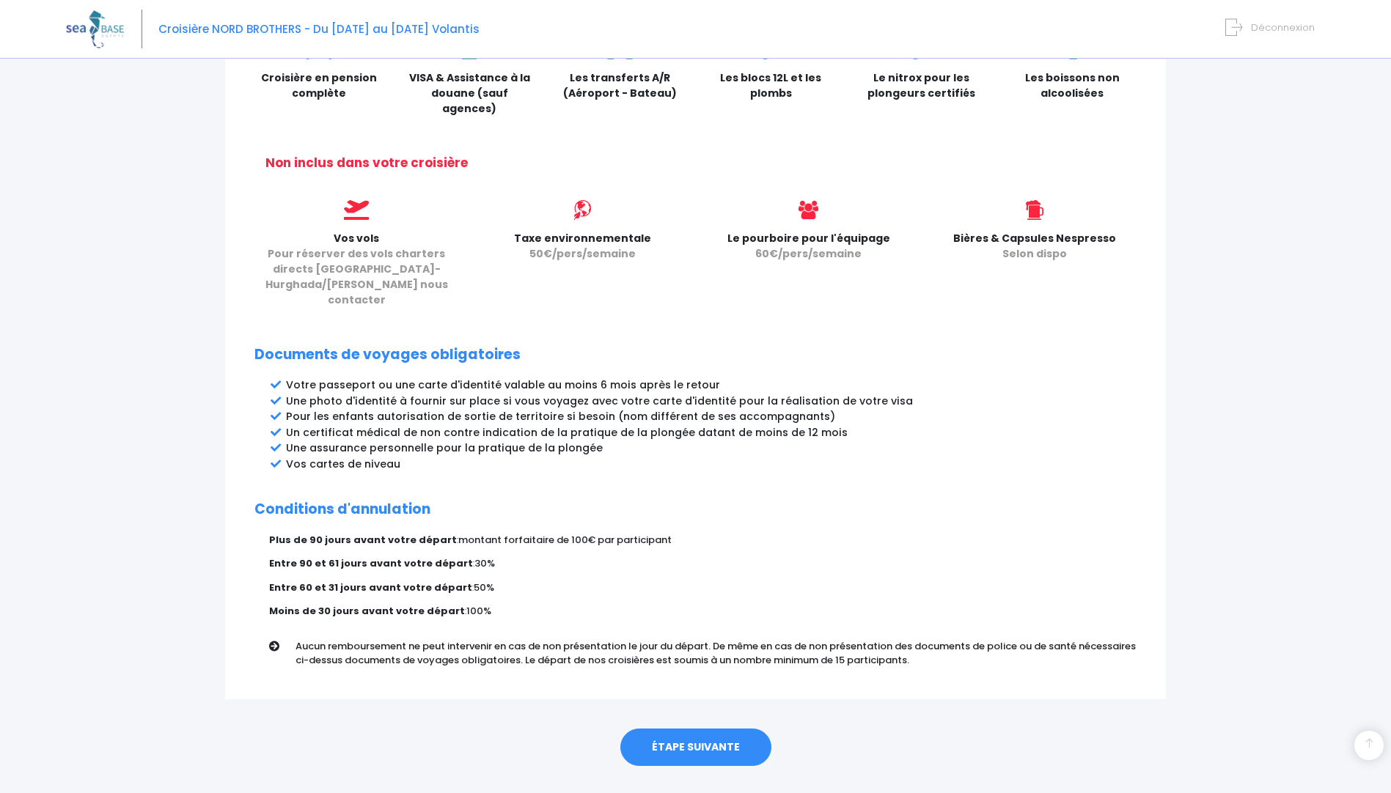
scroll to position [532, 0]
click at [725, 728] on link "ÉTAPE SUIVANTE" at bounding box center [695, 747] width 151 height 38
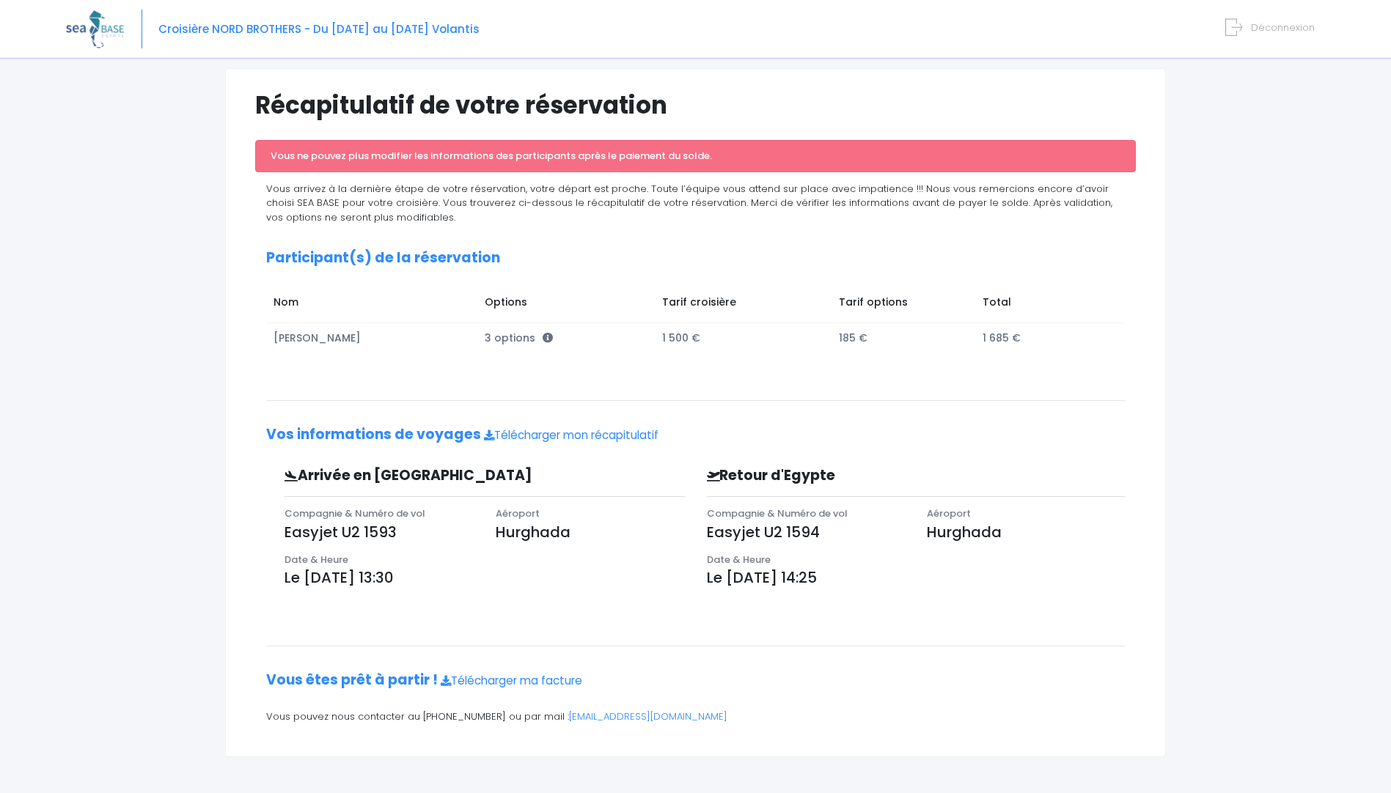
scroll to position [95, 0]
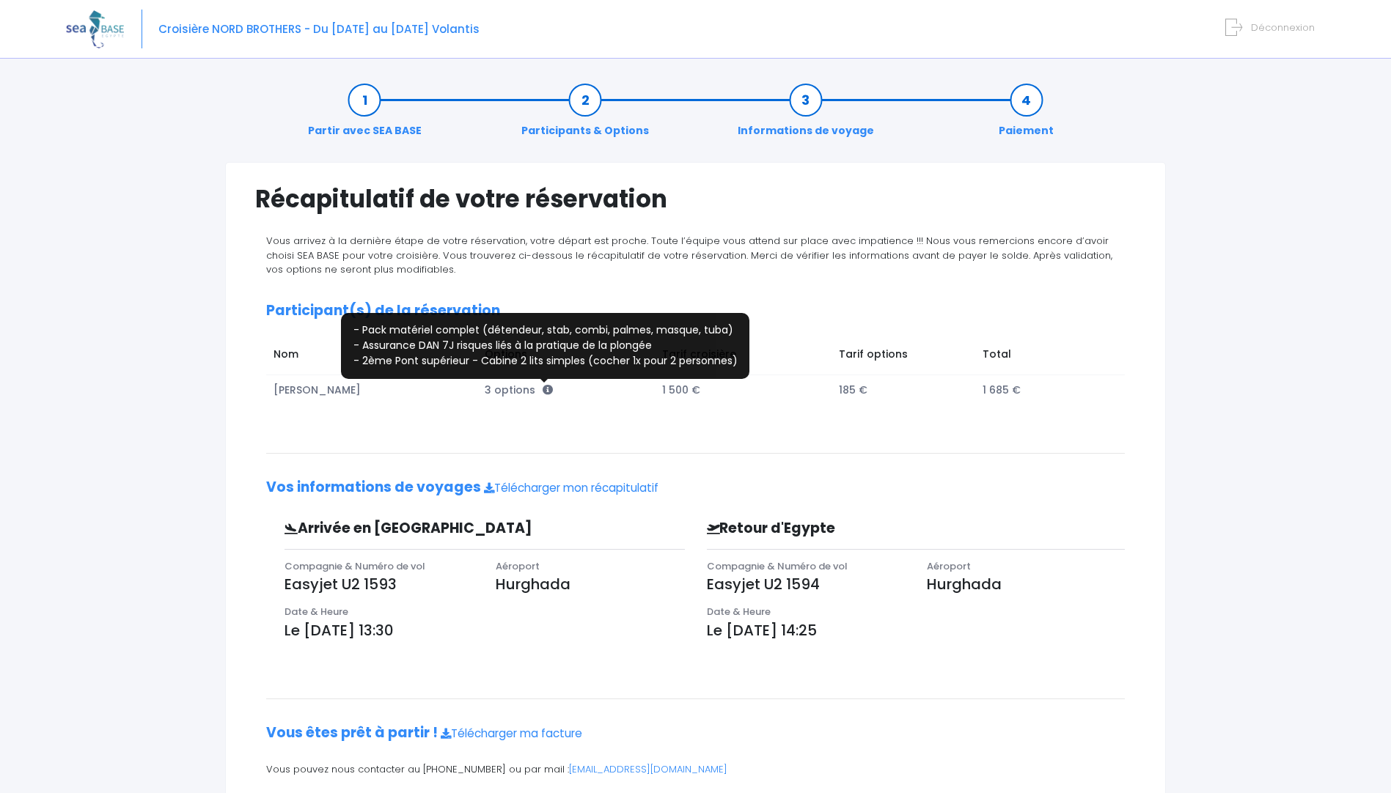
click at [545, 390] on icon at bounding box center [548, 390] width 10 height 10
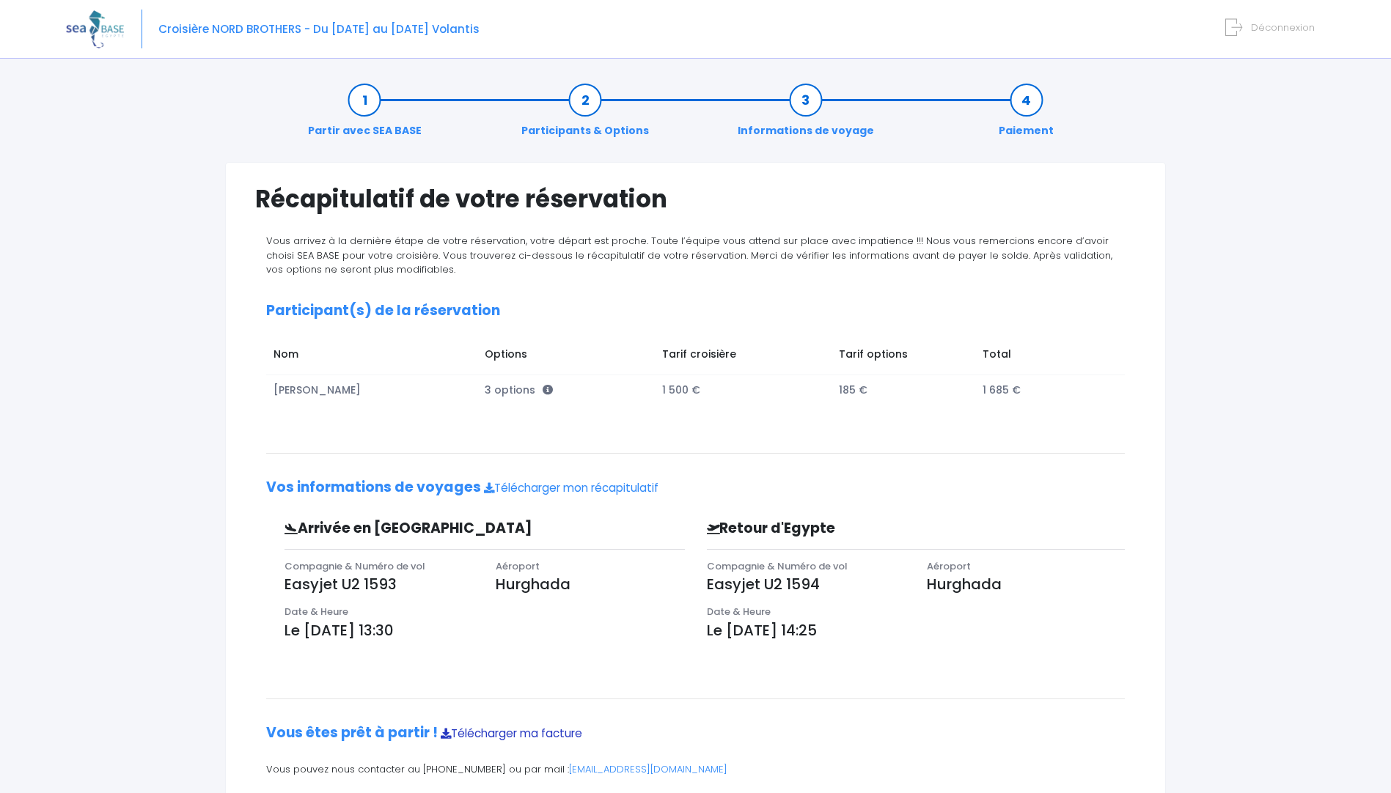
click at [490, 737] on link "Télécharger ma facture" at bounding box center [511, 733] width 141 height 15
